Goal: Check status

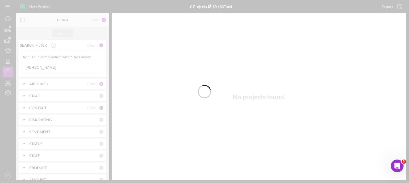
click at [44, 65] on div at bounding box center [204, 91] width 409 height 183
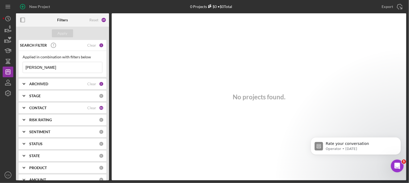
drag, startPoint x: 44, startPoint y: 66, endPoint x: 15, endPoint y: 59, distance: 29.4
click at [11, 66] on div "New Project 0 Projects $0 • $0 Total [PERSON_NAME] Export Icon/Export Filters R…" at bounding box center [205, 90] width 404 height 180
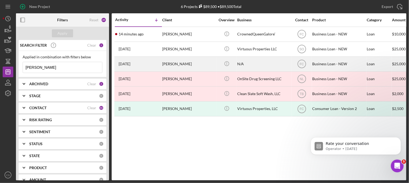
type input "[PERSON_NAME]"
click at [130, 63] on time "[DATE]" at bounding box center [125, 64] width 12 height 4
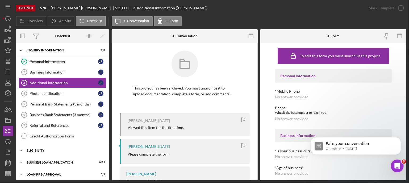
click at [20, 150] on icon "Icon/Expander" at bounding box center [21, 150] width 11 height 11
